Goal: Task Accomplishment & Management: Use online tool/utility

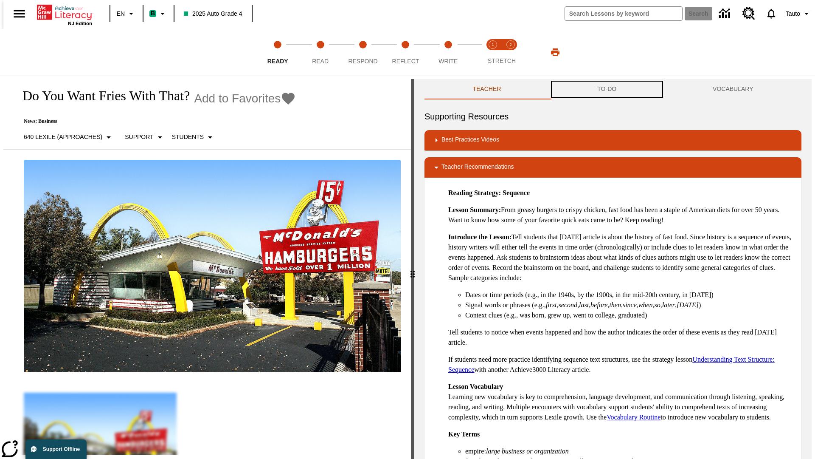
click at [607, 89] on button "TO-DO" at bounding box center [606, 89] width 115 height 20
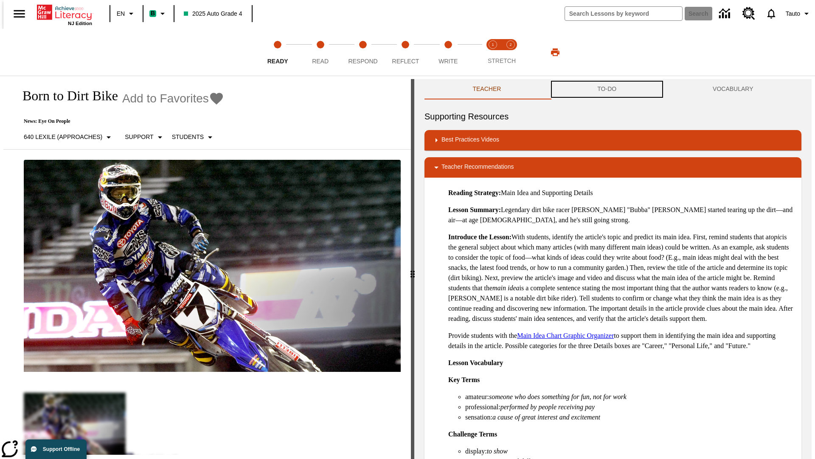
click at [607, 89] on button "TO-DO" at bounding box center [606, 89] width 115 height 20
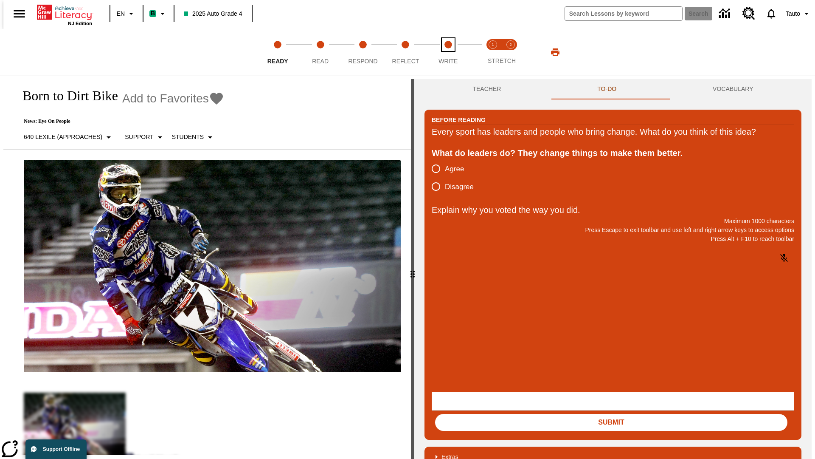
click at [448, 52] on span "Write" at bounding box center [448, 57] width 19 height 15
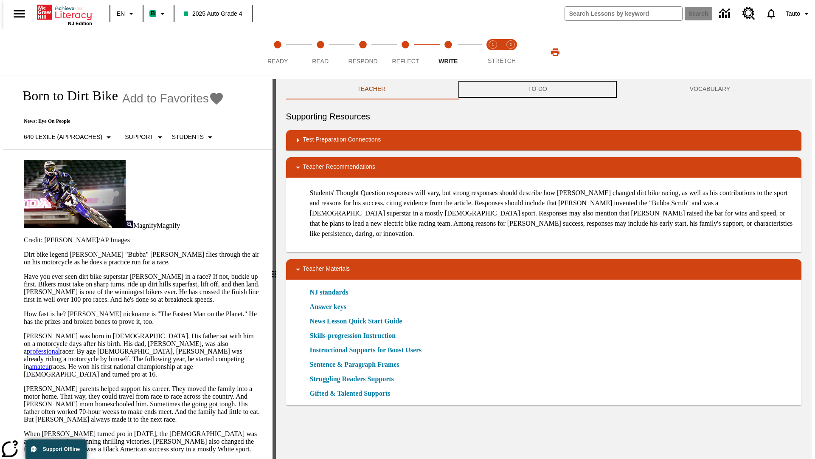
scroll to position [0, 0]
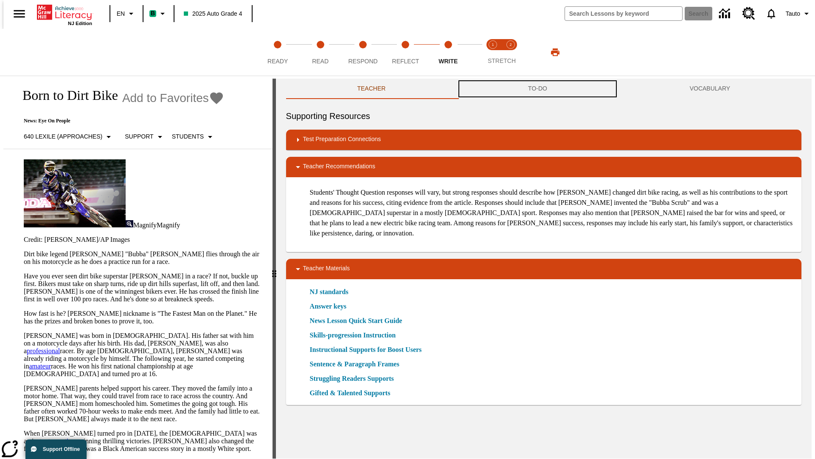
click at [538, 89] on button "TO-DO" at bounding box center [538, 89] width 162 height 20
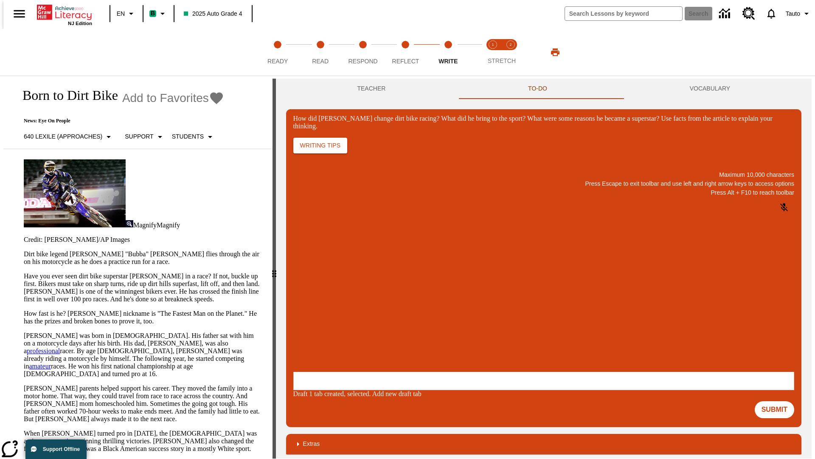
scroll to position [0, 0]
